Goal: Information Seeking & Learning: Learn about a topic

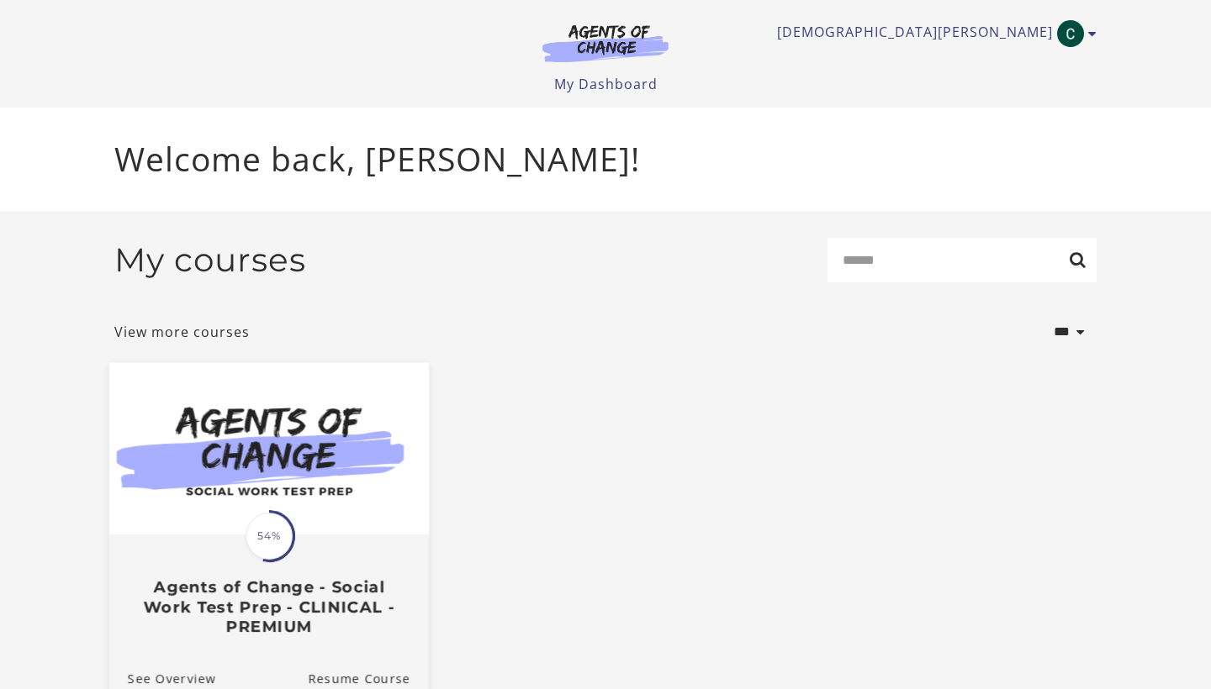
click at [307, 457] on img at bounding box center [269, 448] width 320 height 172
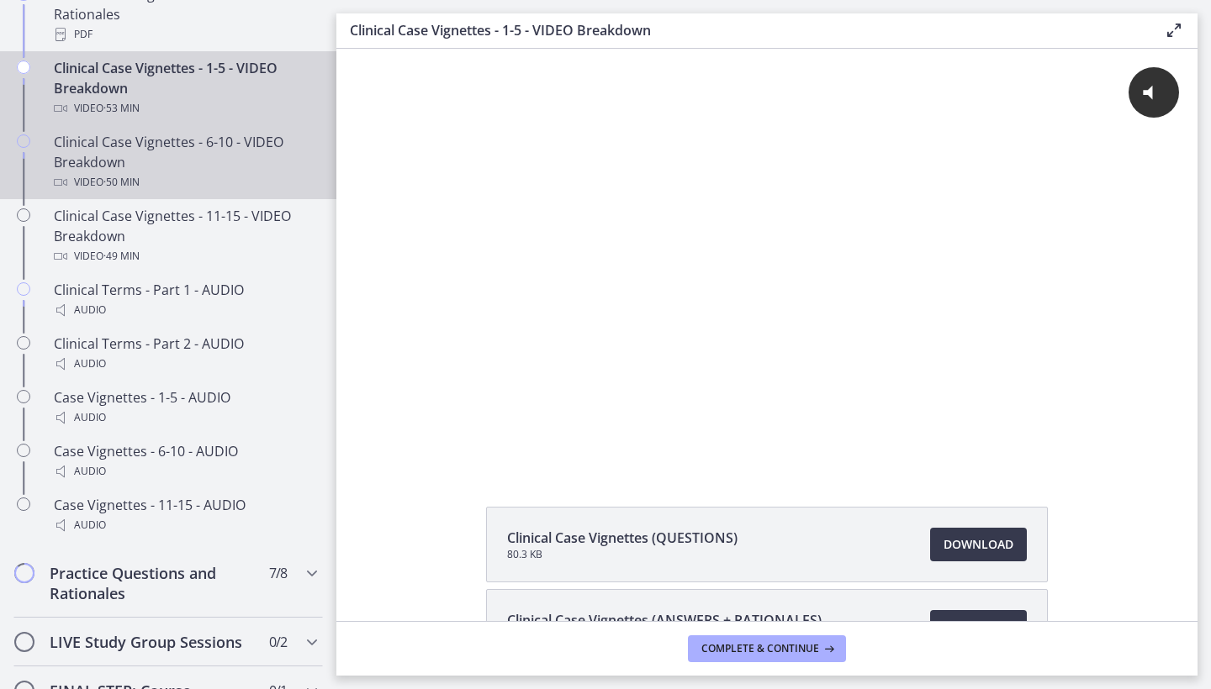
scroll to position [1183, 0]
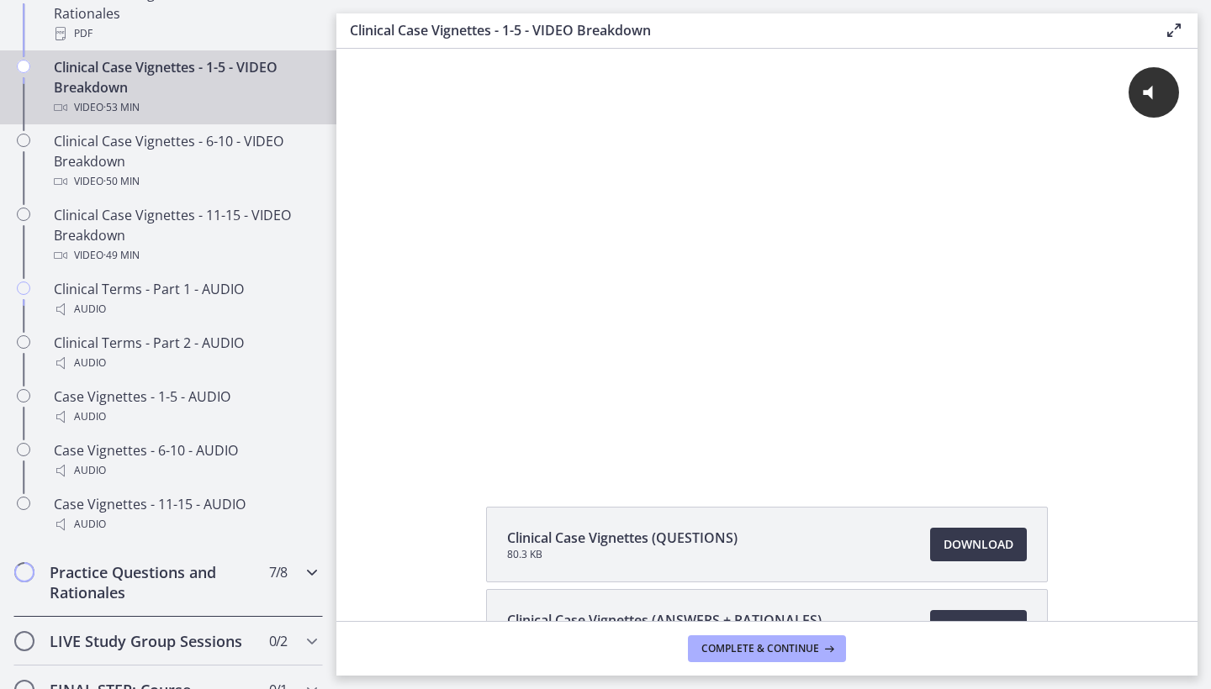
click at [196, 567] on h2 "Practice Questions and Rationales" at bounding box center [152, 583] width 205 height 40
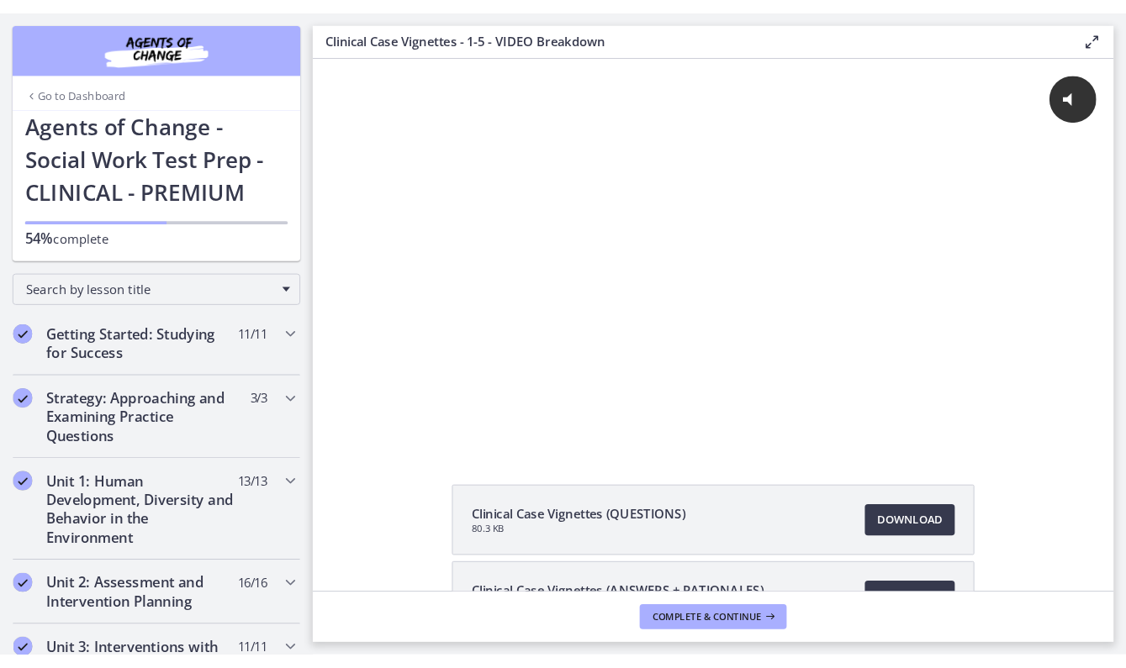
scroll to position [0, 0]
